Goal: Check status: Check status

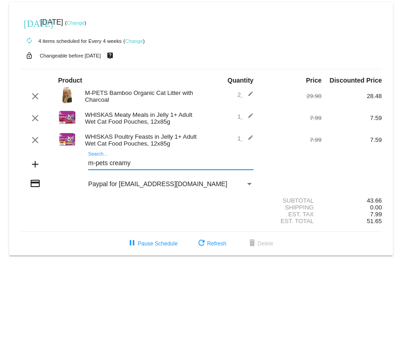
click at [153, 167] on input "m-pets creamy" at bounding box center [170, 163] width 165 height 7
type input "m"
type input "mpets"
click at [215, 246] on span "refresh Refresh" at bounding box center [211, 244] width 30 height 6
click at [144, 167] on mat-card "[DATE] [DATE] ( Change ) autorenew 4 items scheduled for Every 4 weeks ( Change…" at bounding box center [200, 128] width 383 height 253
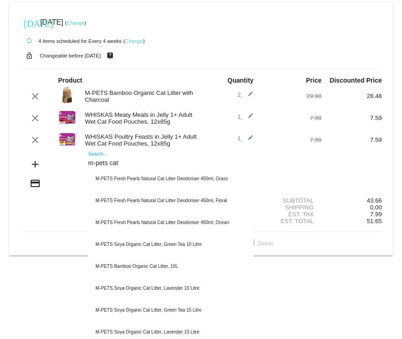
scroll to position [0, 0]
click at [136, 166] on input "m-pets cat" at bounding box center [170, 162] width 165 height 7
type input "m"
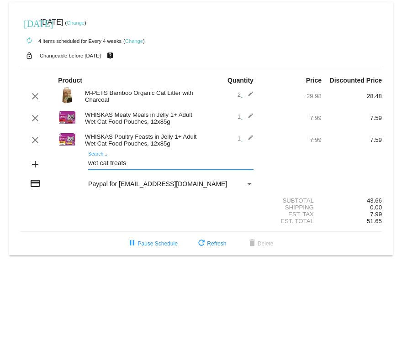
scroll to position [0, 0]
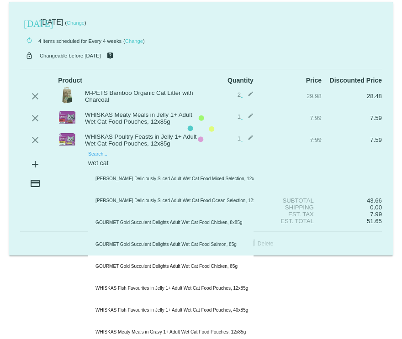
type input "wet cat"
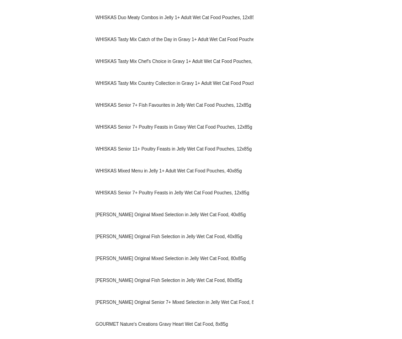
scroll to position [487, 0]
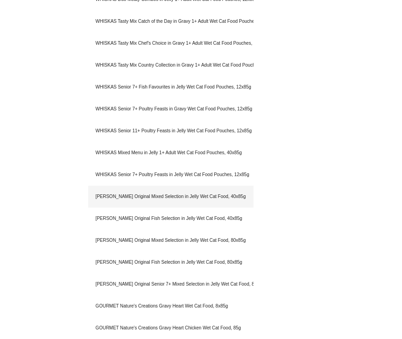
click at [124, 198] on div "[PERSON_NAME] Original Mixed Selection in Jelly Wet Cat Food, 40x85g" at bounding box center [170, 197] width 165 height 22
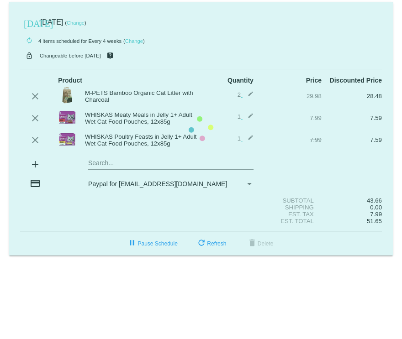
scroll to position [0, 0]
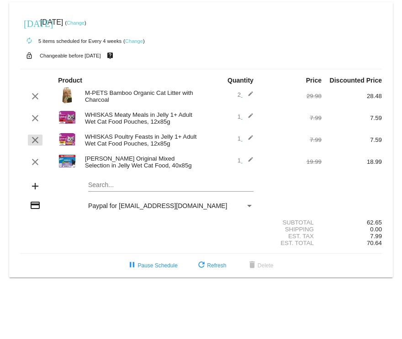
click at [29, 144] on button "clear" at bounding box center [35, 140] width 15 height 11
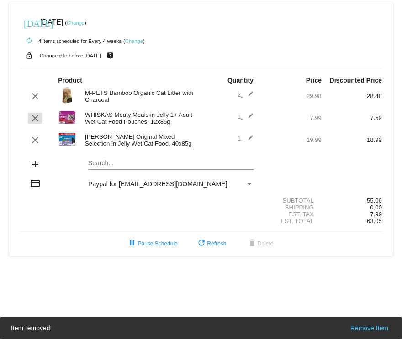
click at [34, 114] on mat-icon "clear" at bounding box center [35, 118] width 11 height 11
